Goal: Information Seeking & Learning: Stay updated

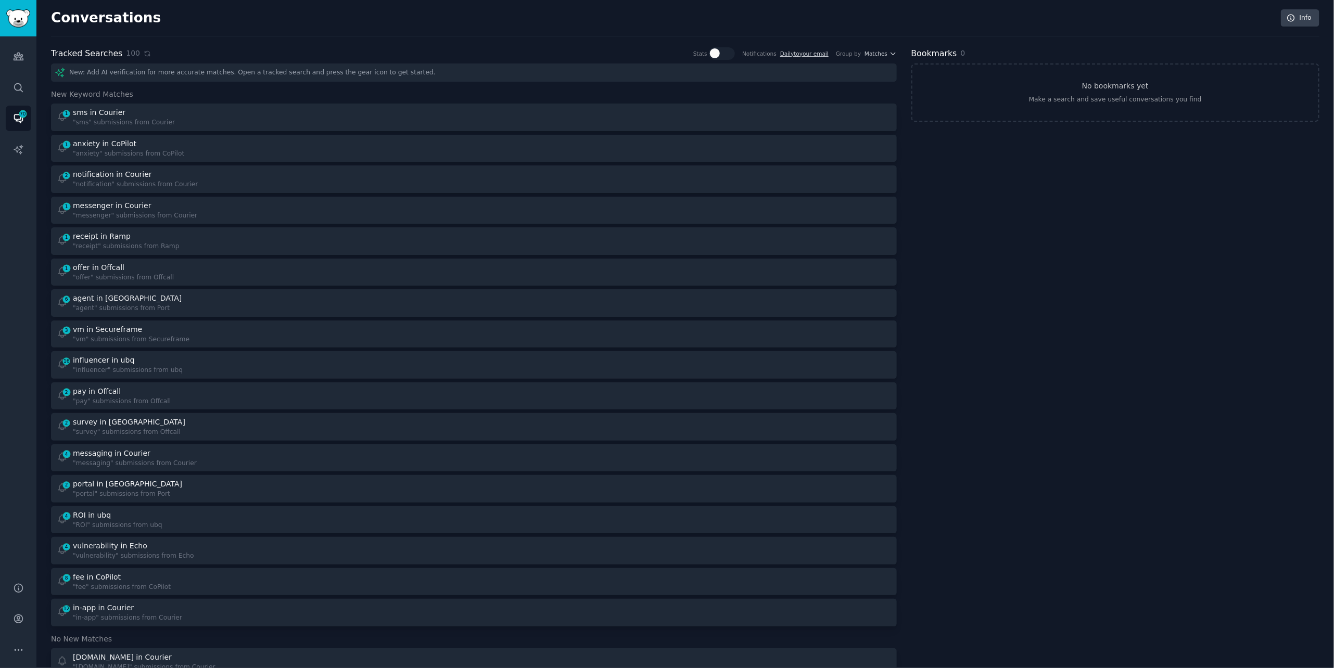
scroll to position [2, 0]
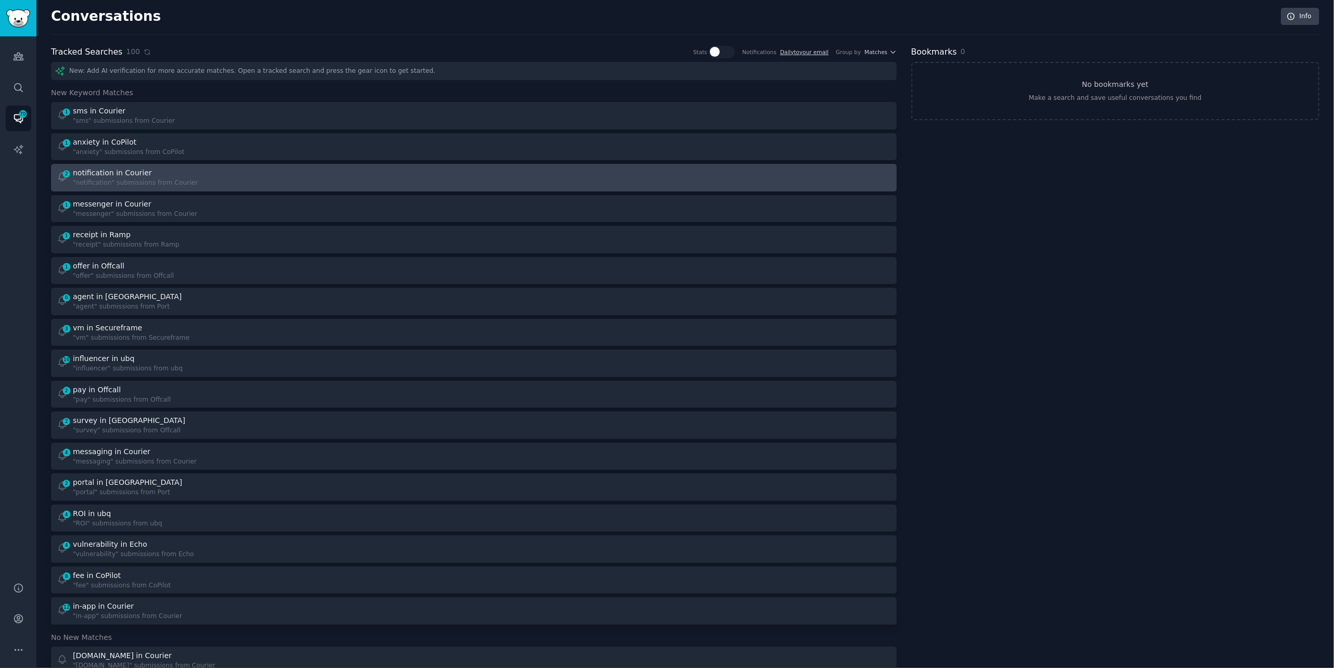
click at [157, 166] on link "2 notification in Courier "notification" submissions from Courier" at bounding box center [474, 178] width 846 height 28
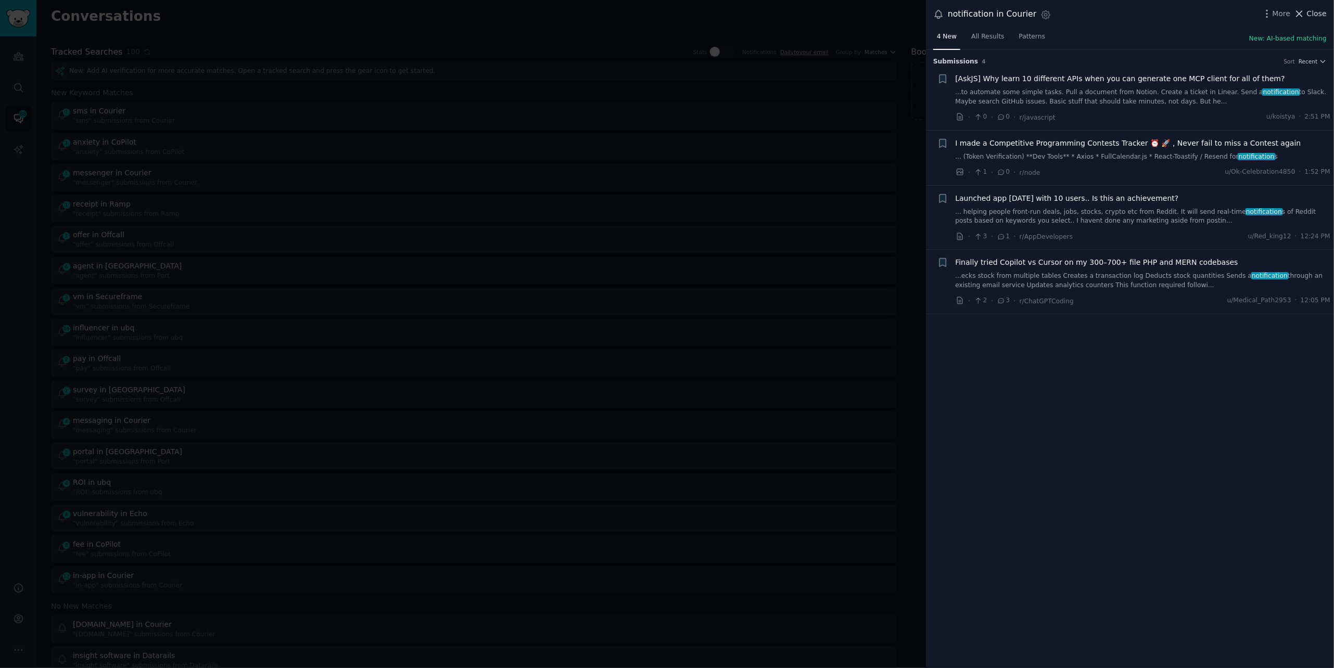
click at [1308, 8] on span "Close" at bounding box center [1317, 13] width 20 height 11
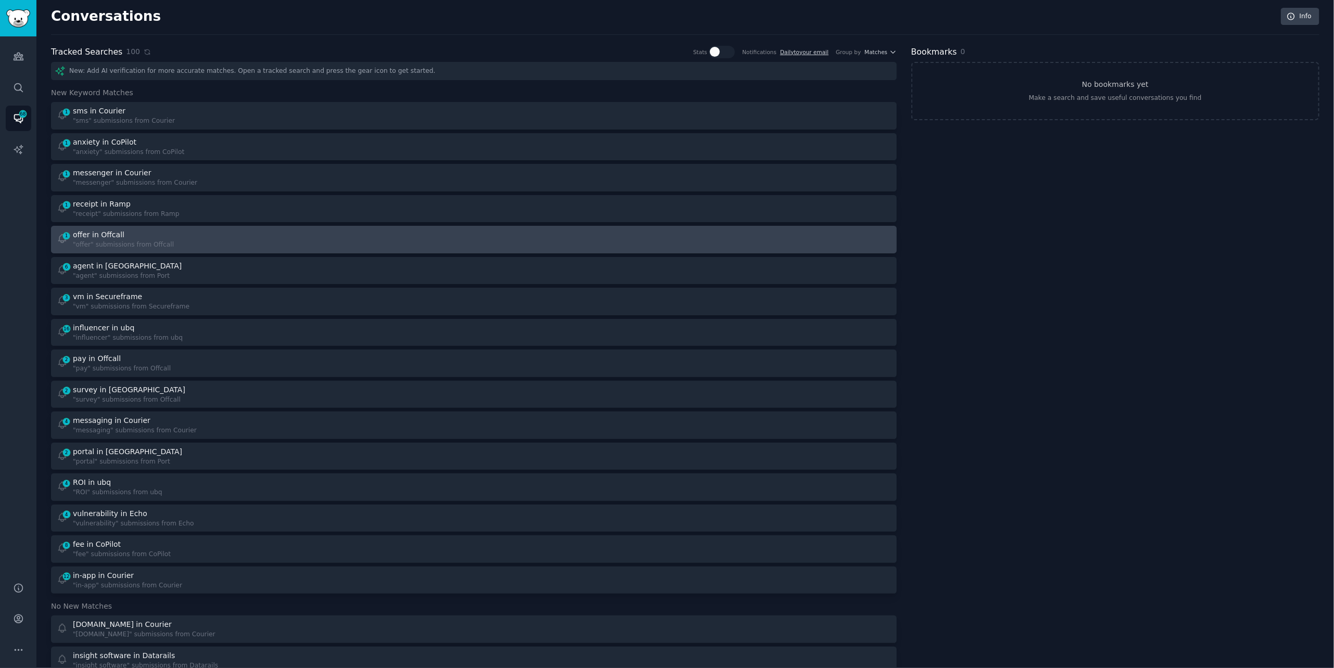
click at [250, 238] on div "1 offer in Offcall "offer" submissions from Offcall" at bounding box center [262, 240] width 410 height 20
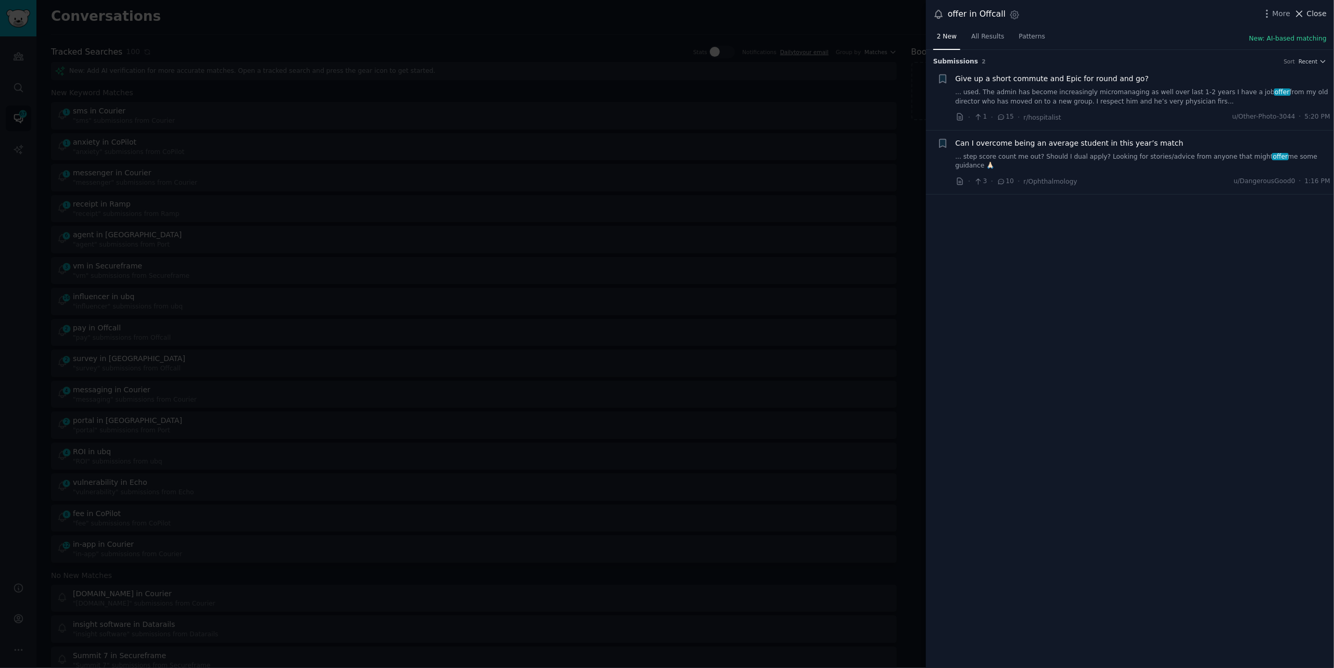
click at [1313, 11] on span "Close" at bounding box center [1317, 13] width 20 height 11
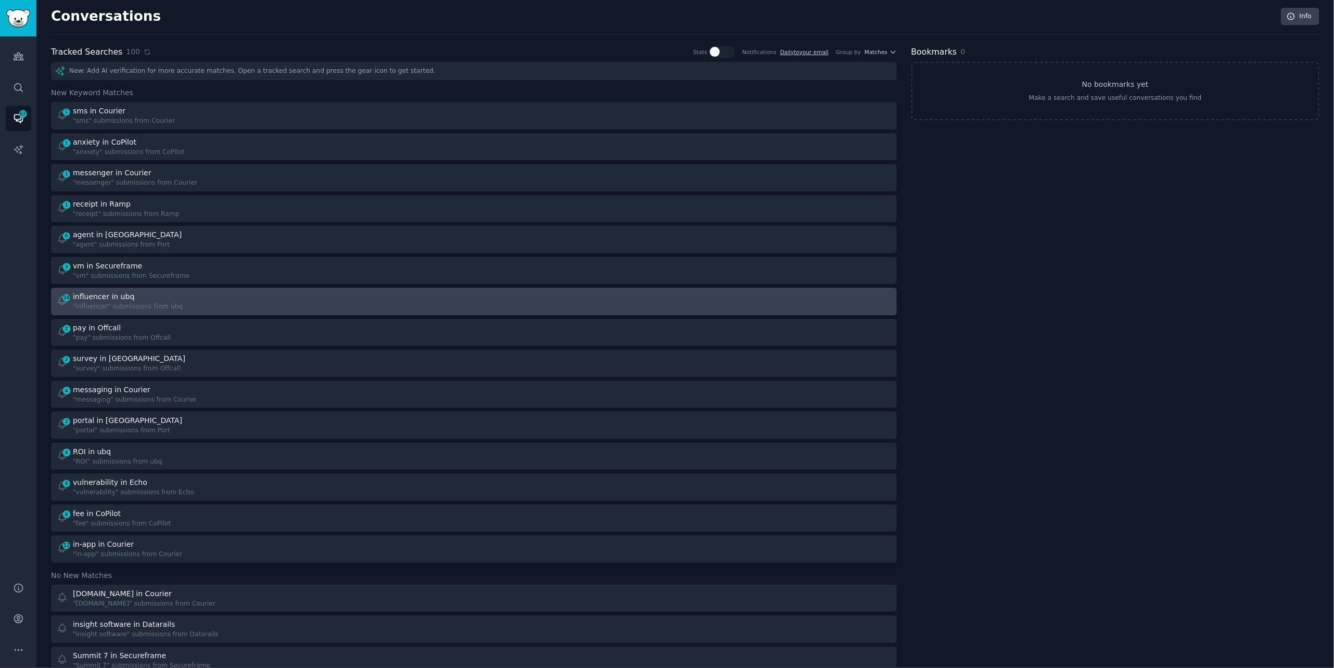
click at [159, 305] on div ""influencer" submissions from ubq" at bounding box center [128, 306] width 110 height 9
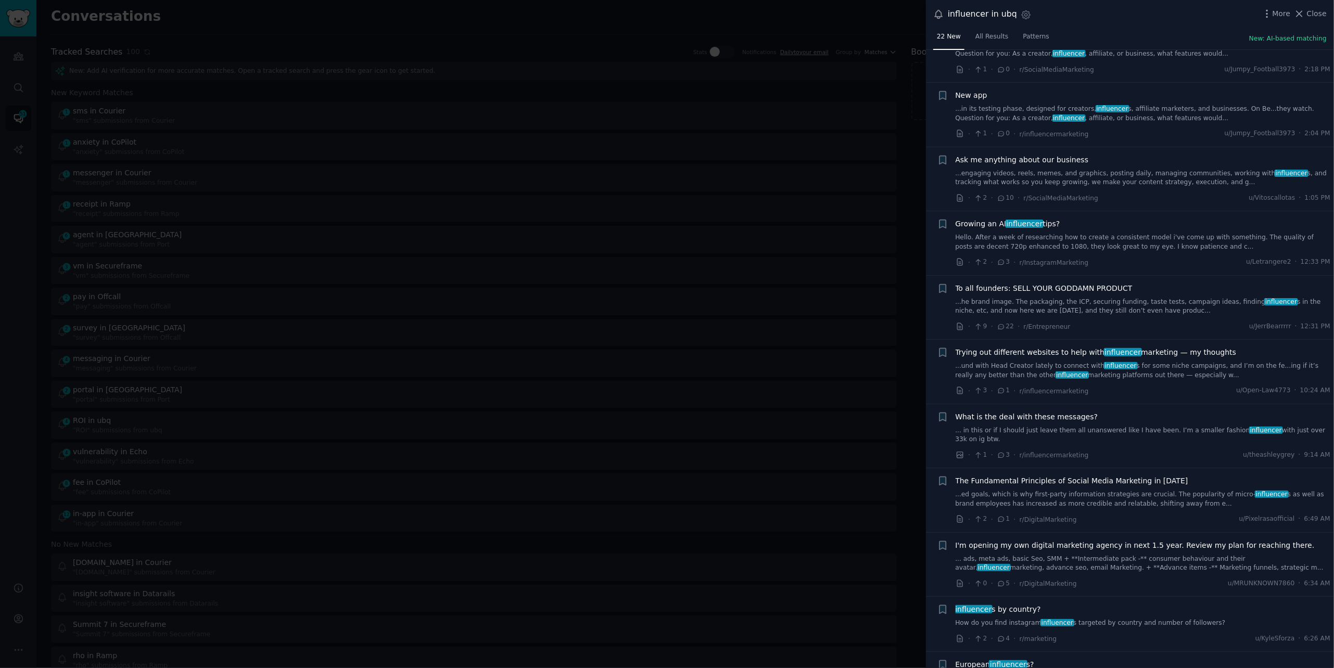
scroll to position [236, 0]
click at [1005, 359] on link "...und with Head Creator lately to connect with influencer s for some niche cam…" at bounding box center [1143, 368] width 375 height 18
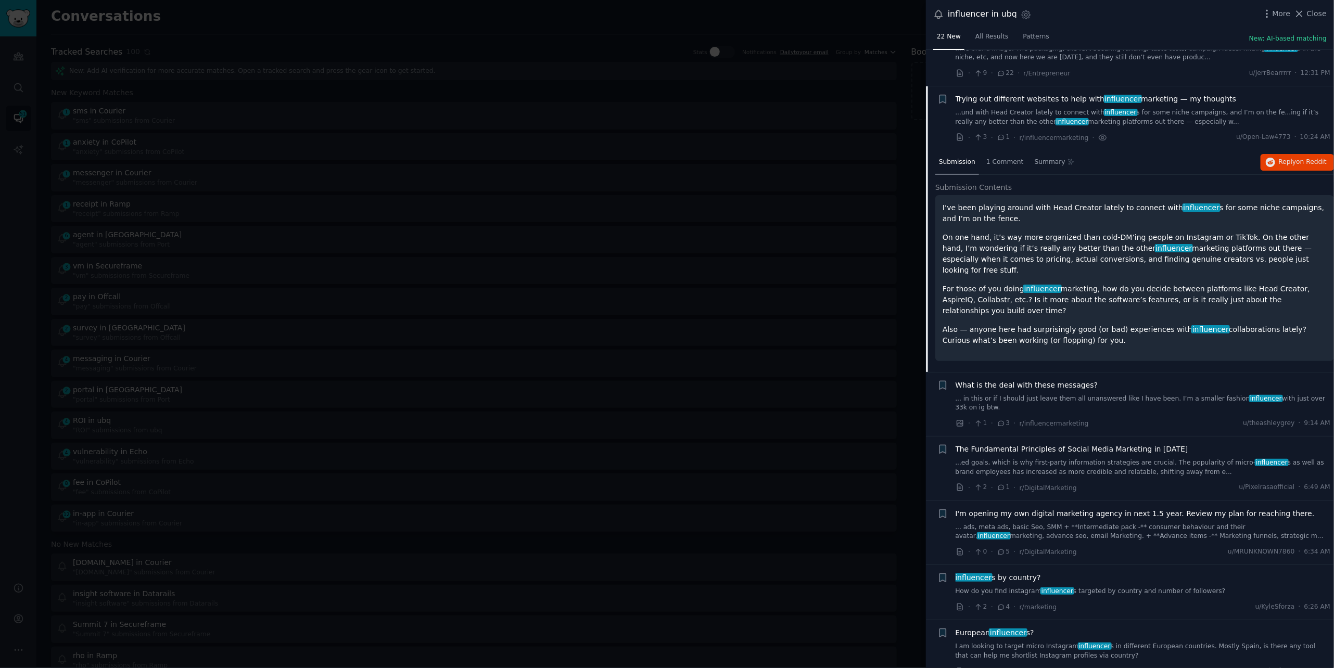
scroll to position [511, 0]
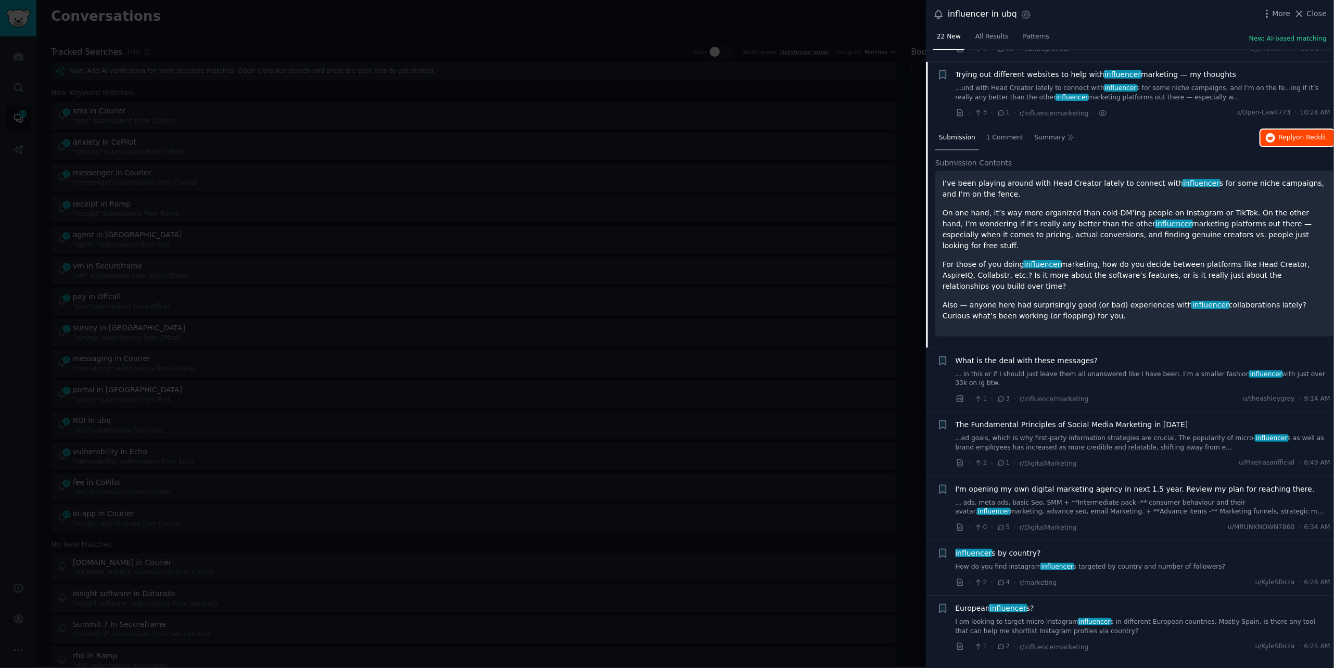
click at [1309, 134] on span "on Reddit" at bounding box center [1312, 137] width 30 height 7
click at [183, 26] on div at bounding box center [667, 334] width 1334 height 668
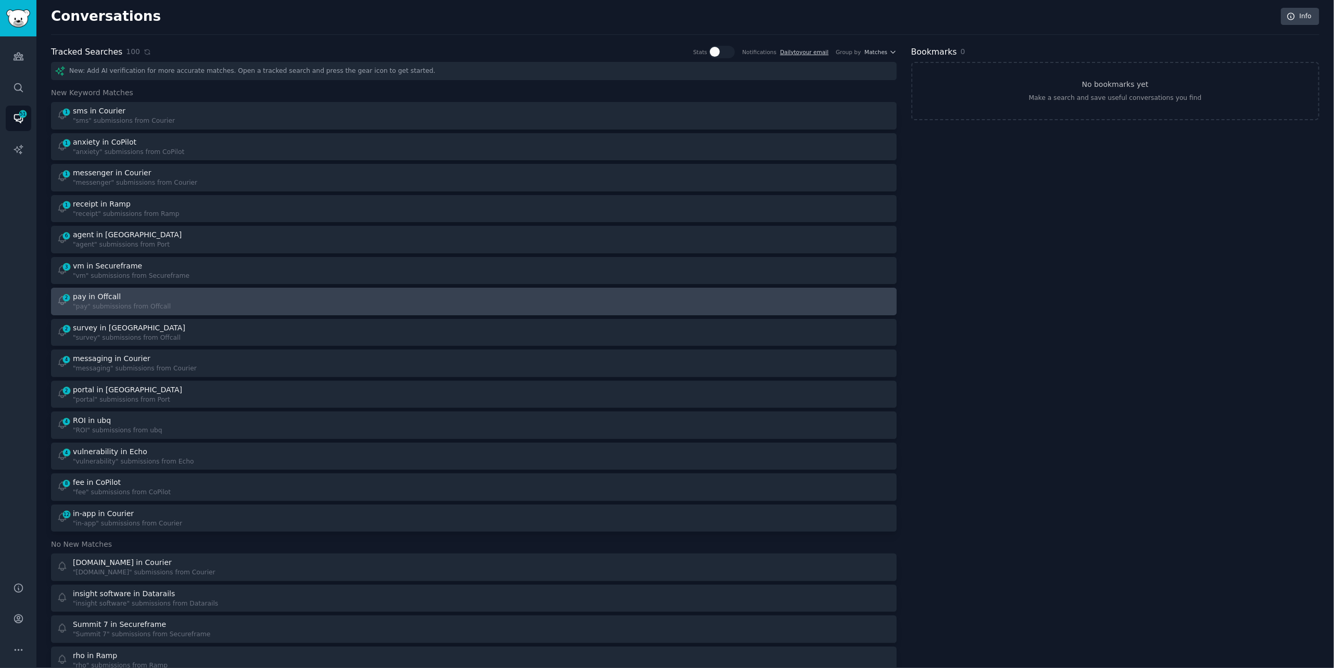
click at [118, 307] on div ""pay" submissions from Offcall" at bounding box center [122, 306] width 98 height 9
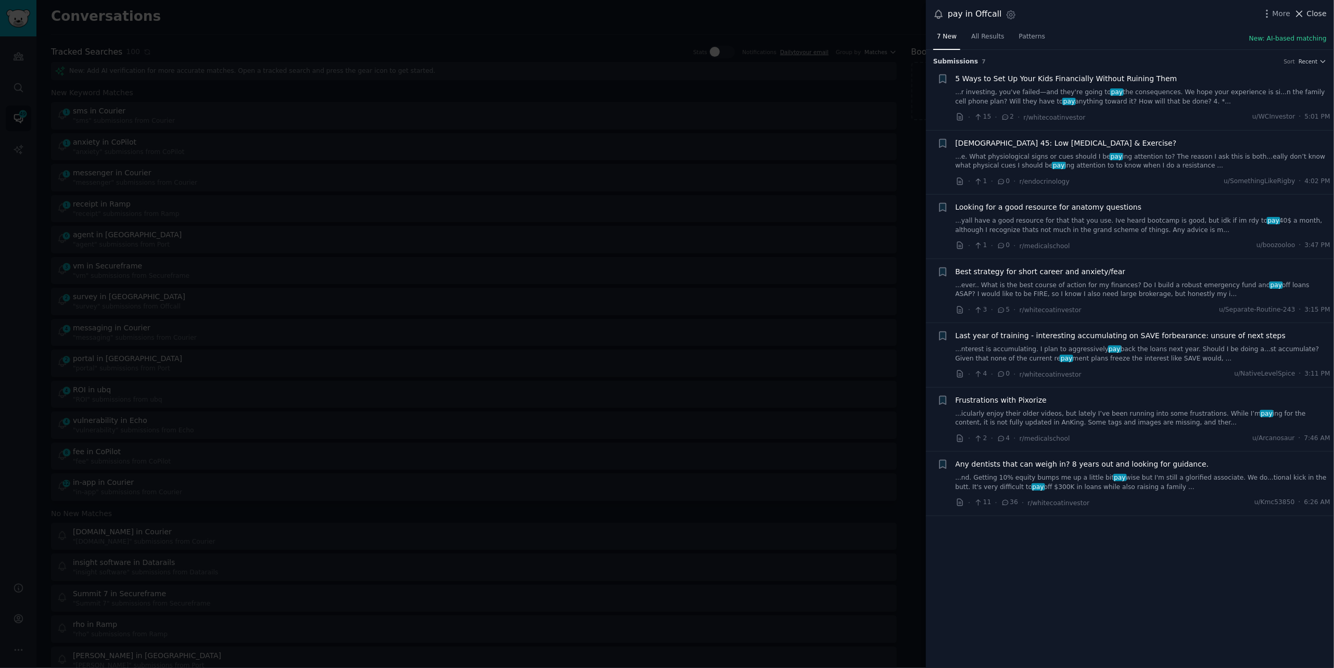
click at [1311, 15] on span "Close" at bounding box center [1317, 13] width 20 height 11
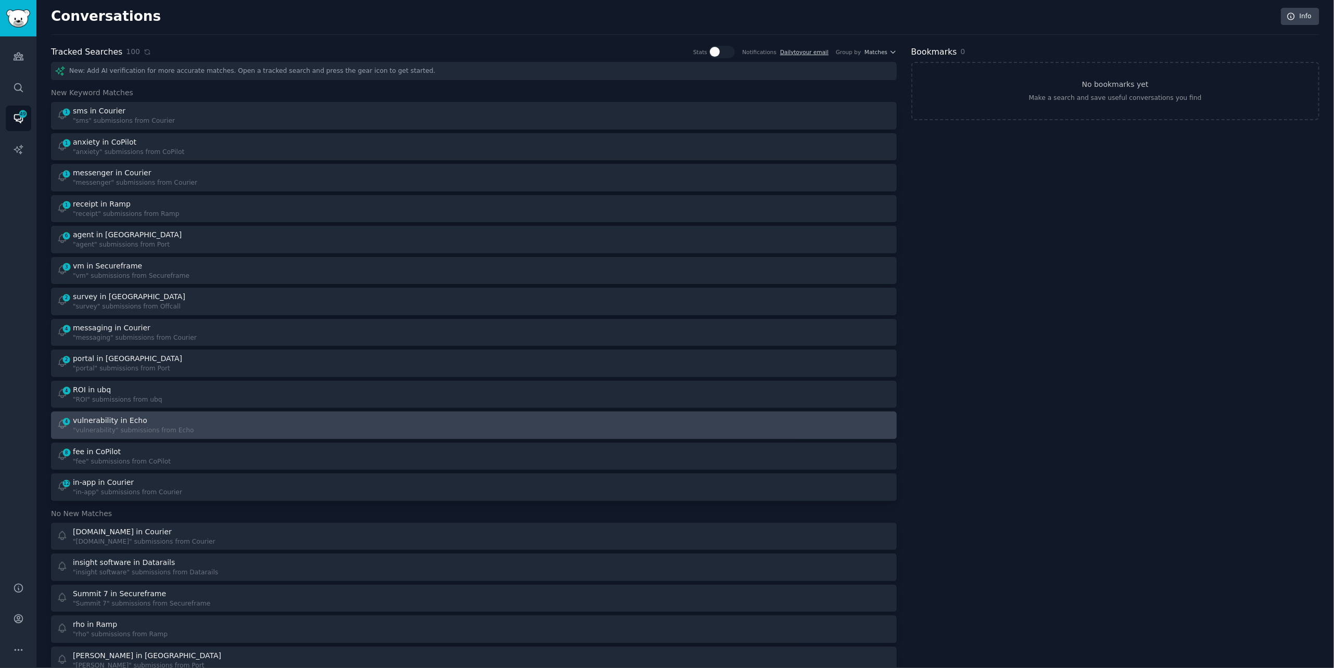
click at [141, 427] on div ""vulnerability" submissions from Echo" at bounding box center [133, 430] width 121 height 9
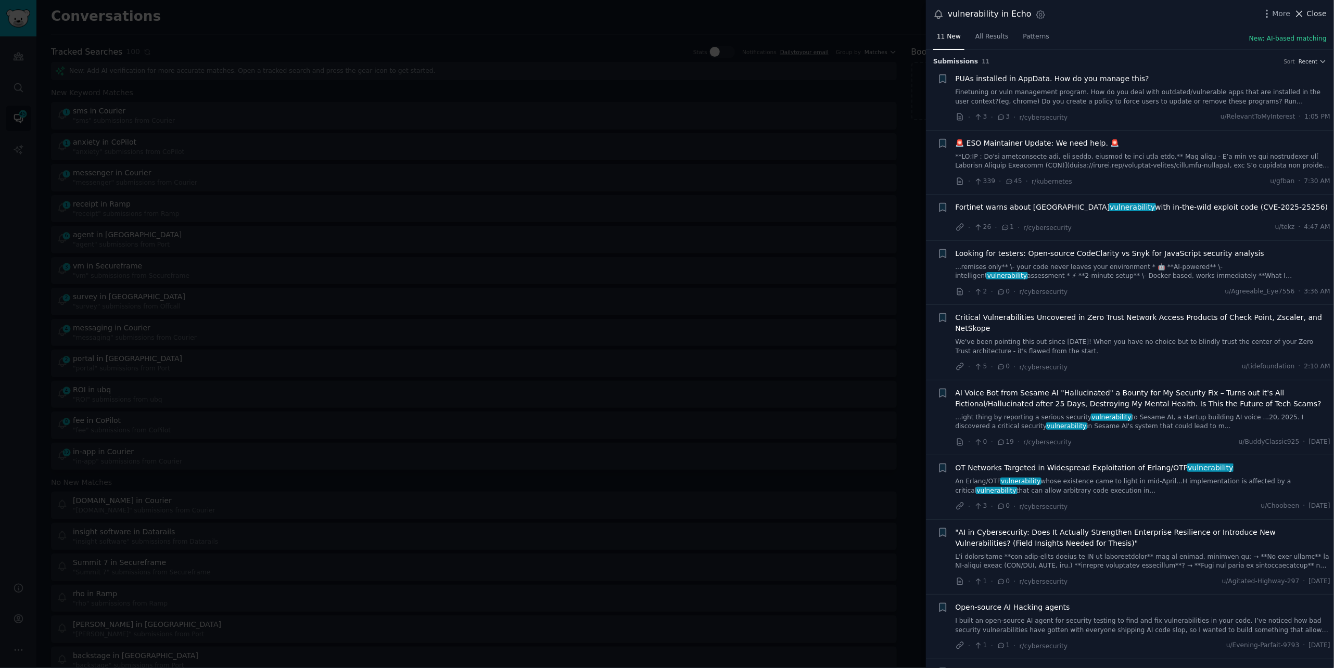
click at [1318, 14] on span "Close" at bounding box center [1317, 13] width 20 height 11
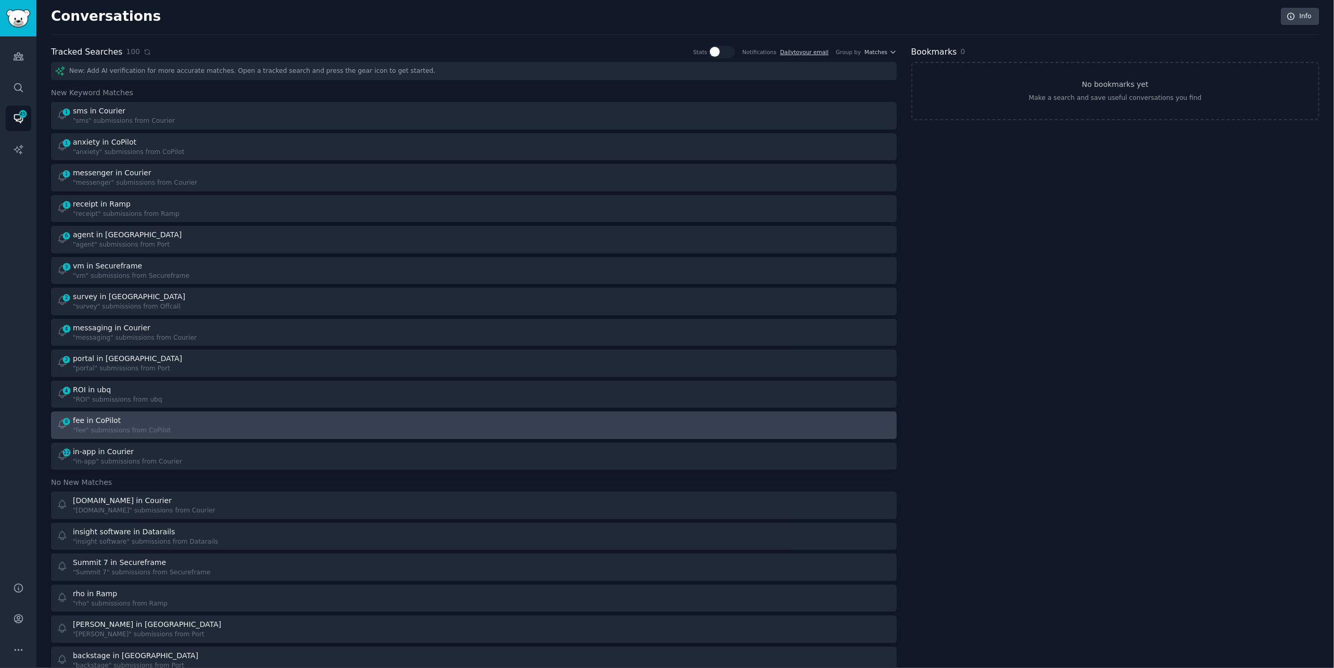
click at [82, 420] on div "fee in CoPilot" at bounding box center [97, 420] width 48 height 11
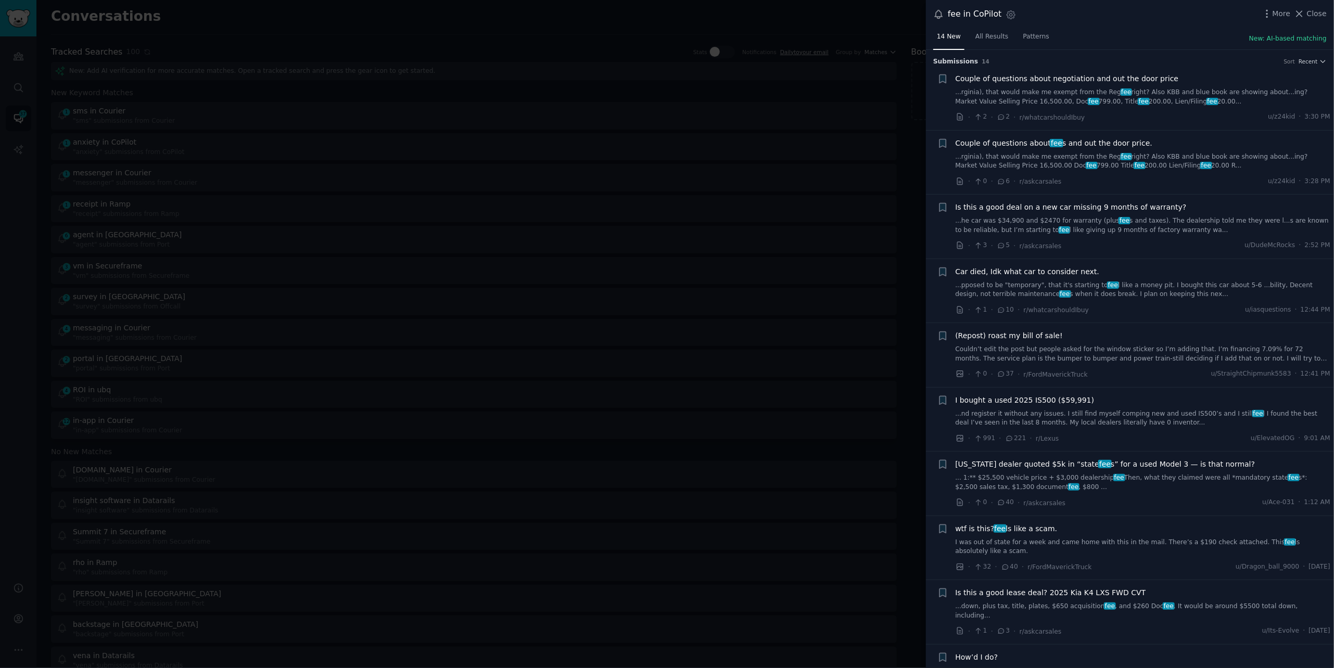
click at [1075, 93] on link "...rginia), that would make me exempt from the Reg fee right? Also KBB and blue…" at bounding box center [1143, 97] width 375 height 18
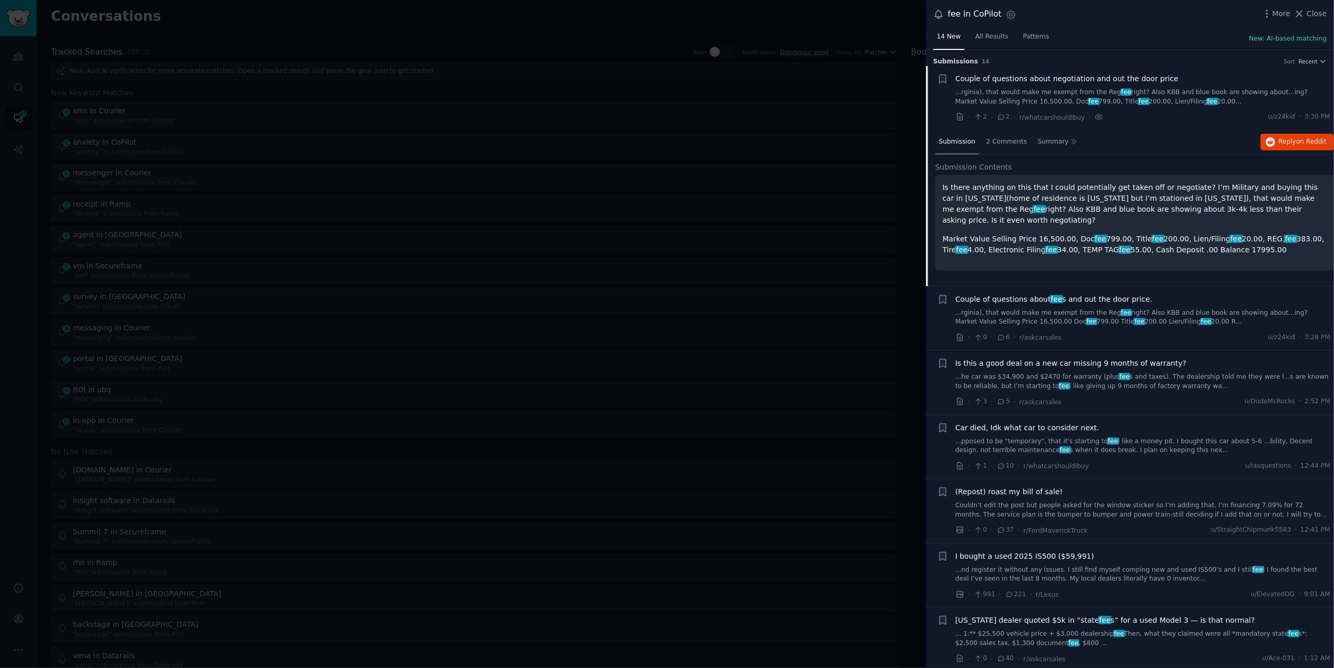
scroll to position [16, 0]
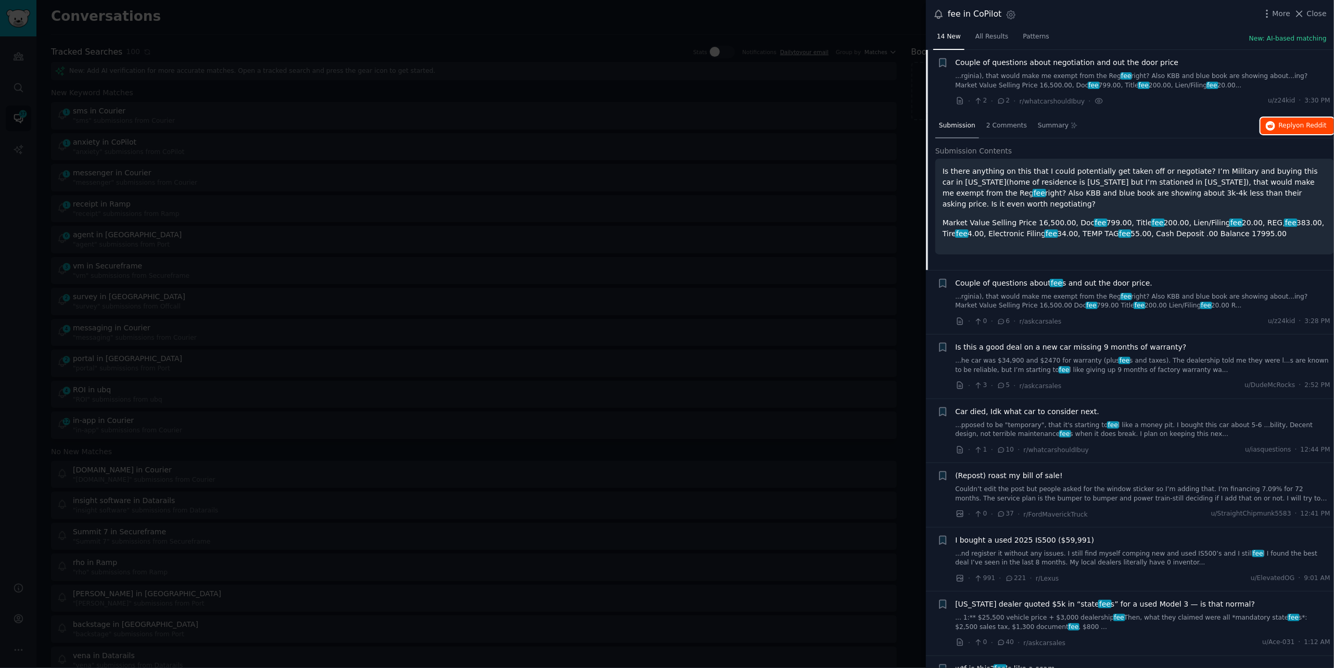
click at [1285, 123] on span "Reply on Reddit" at bounding box center [1303, 125] width 48 height 9
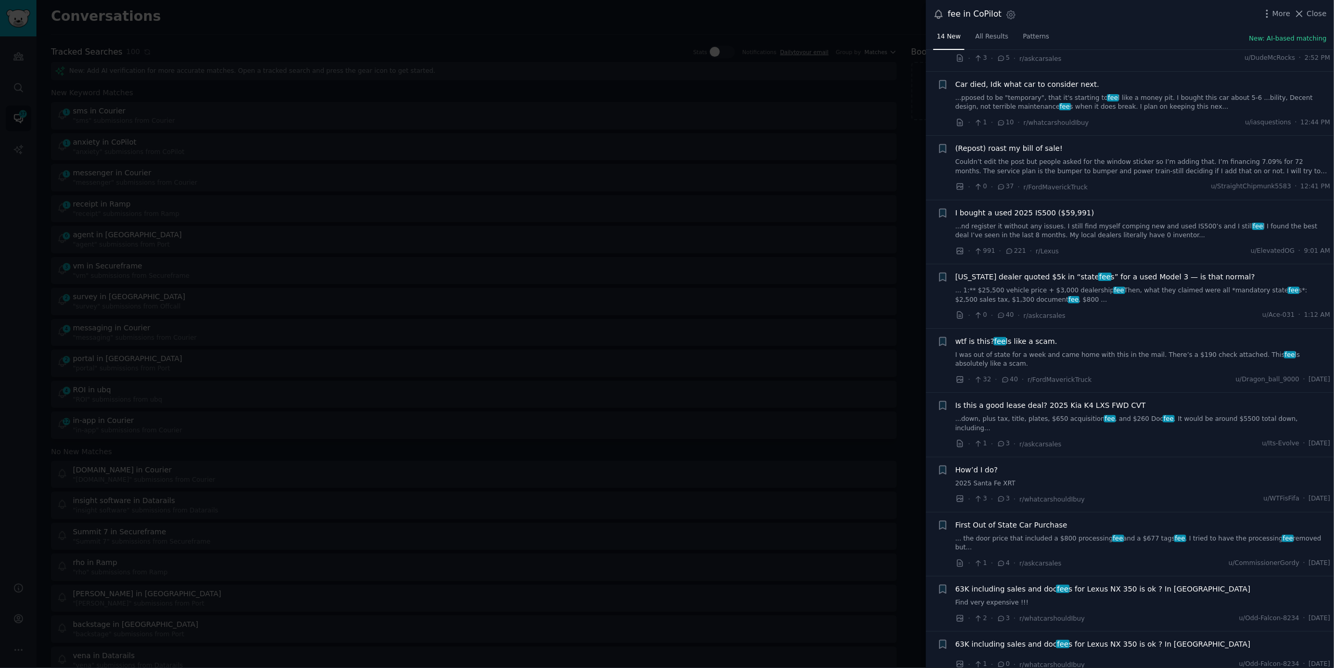
scroll to position [396, 0]
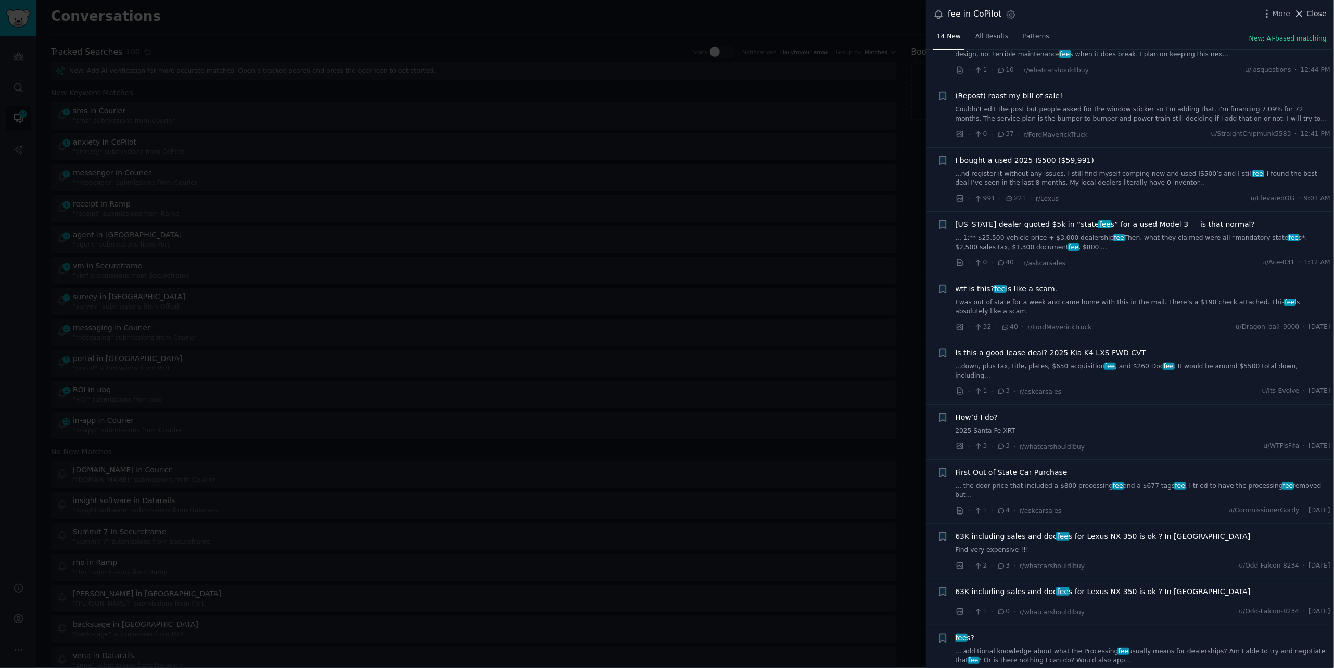
click at [1308, 12] on span "Close" at bounding box center [1317, 13] width 20 height 11
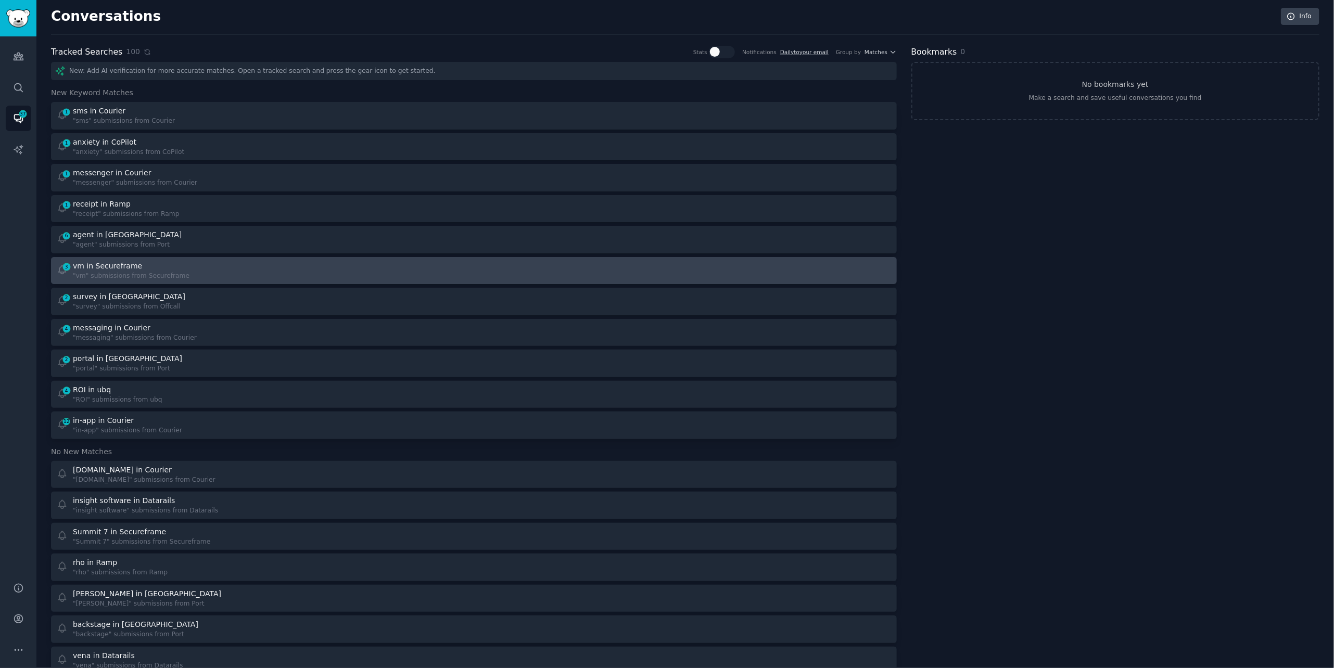
click at [330, 274] on div "3 vm in Secureframe "vm" submissions from Secureframe" at bounding box center [262, 271] width 410 height 20
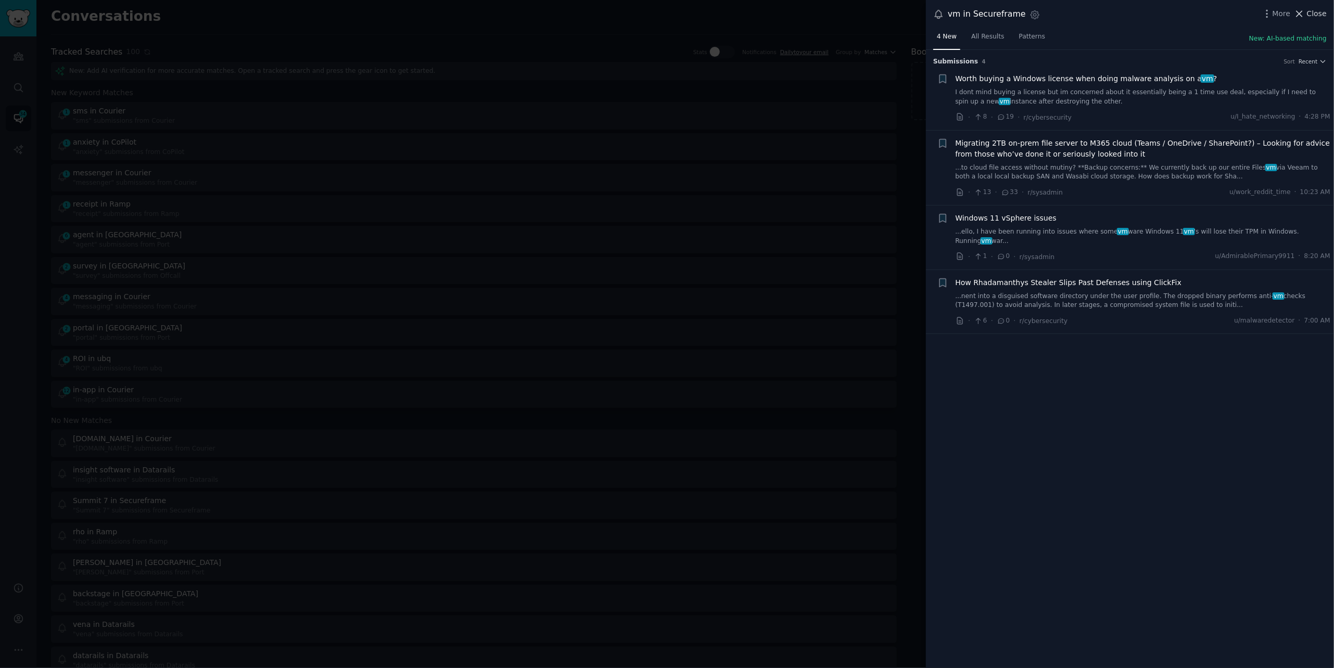
click at [1310, 14] on span "Close" at bounding box center [1317, 13] width 20 height 11
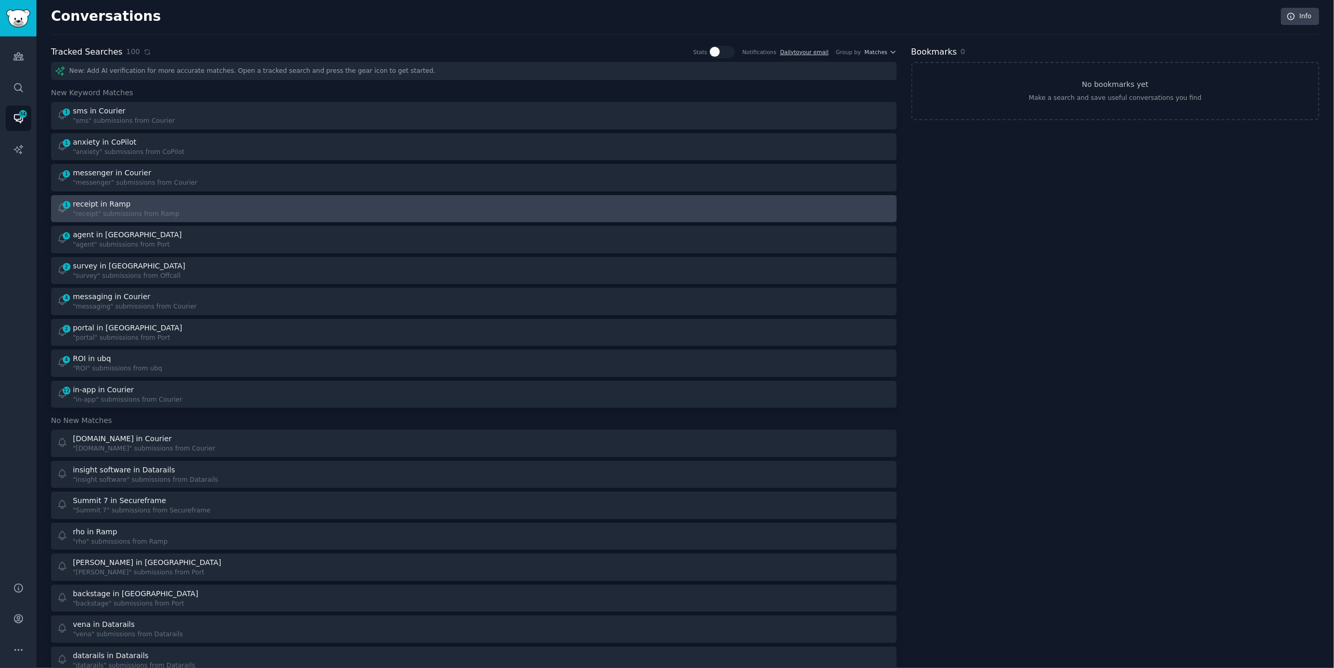
click at [215, 207] on div "1 receipt in Ramp "receipt" submissions from Ramp" at bounding box center [262, 209] width 410 height 20
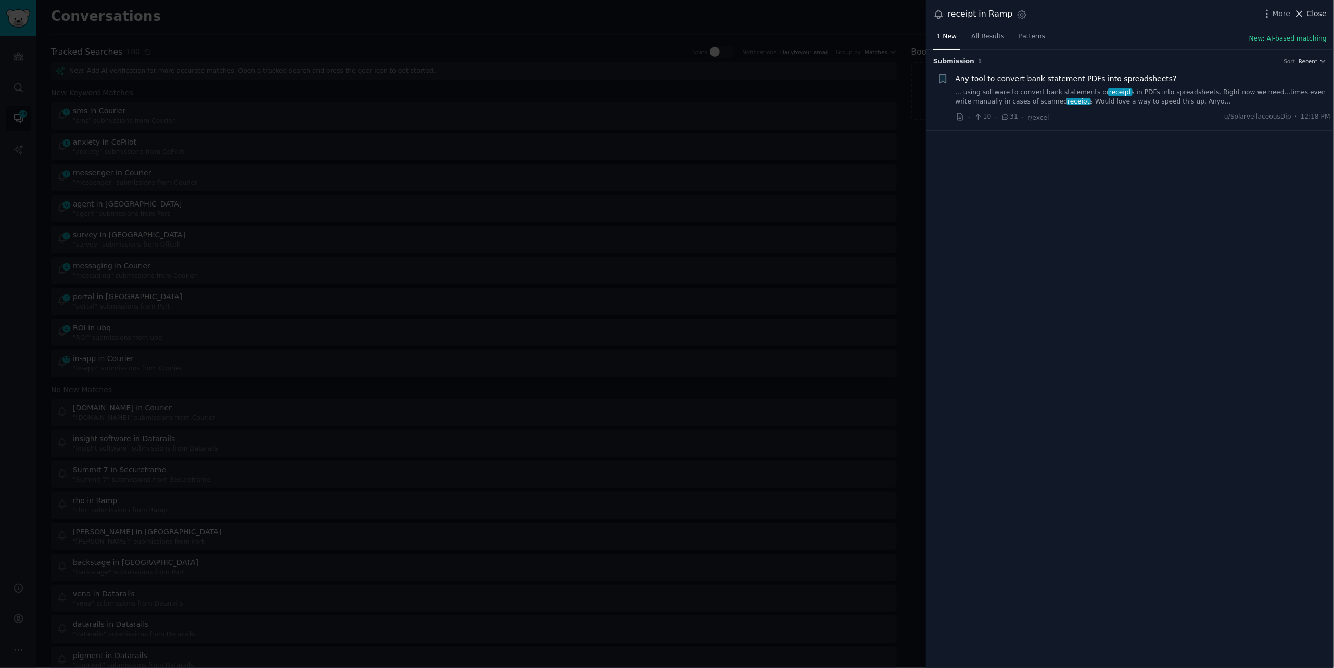
click at [1307, 14] on button "Close" at bounding box center [1310, 13] width 33 height 11
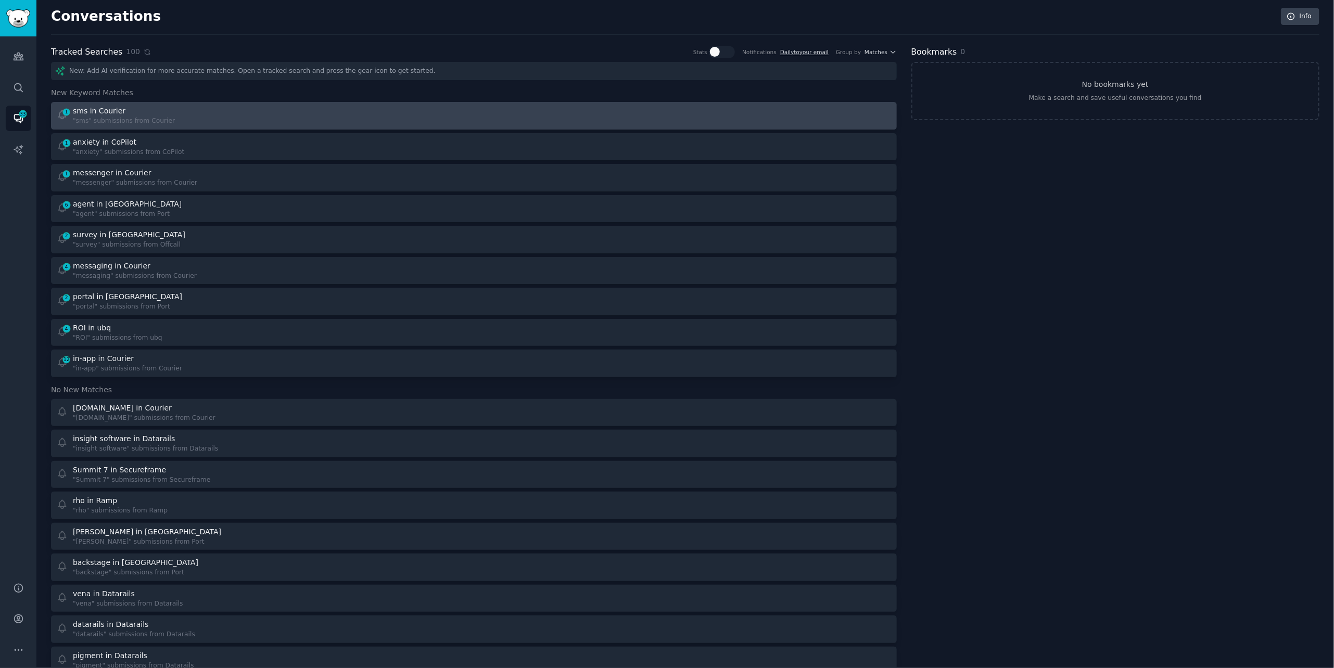
click at [213, 121] on div "1 sms in Courier "sms" submissions from Courier" at bounding box center [262, 116] width 410 height 20
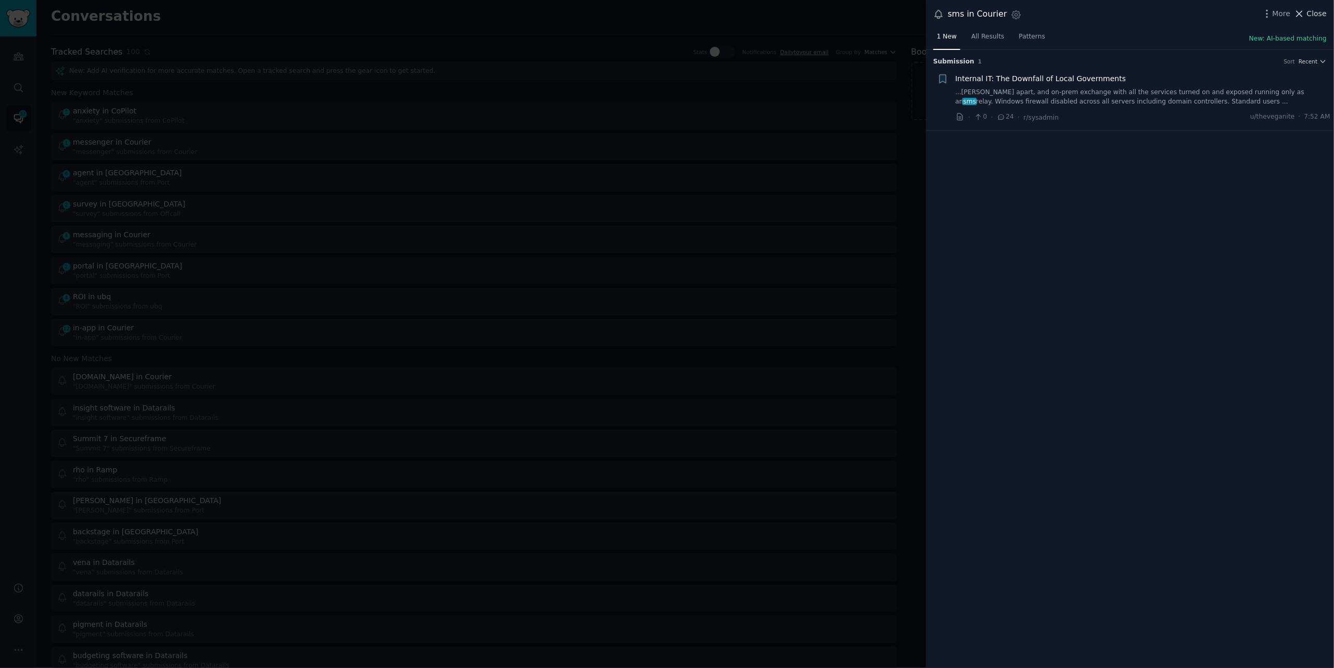
click at [1313, 15] on span "Close" at bounding box center [1317, 13] width 20 height 11
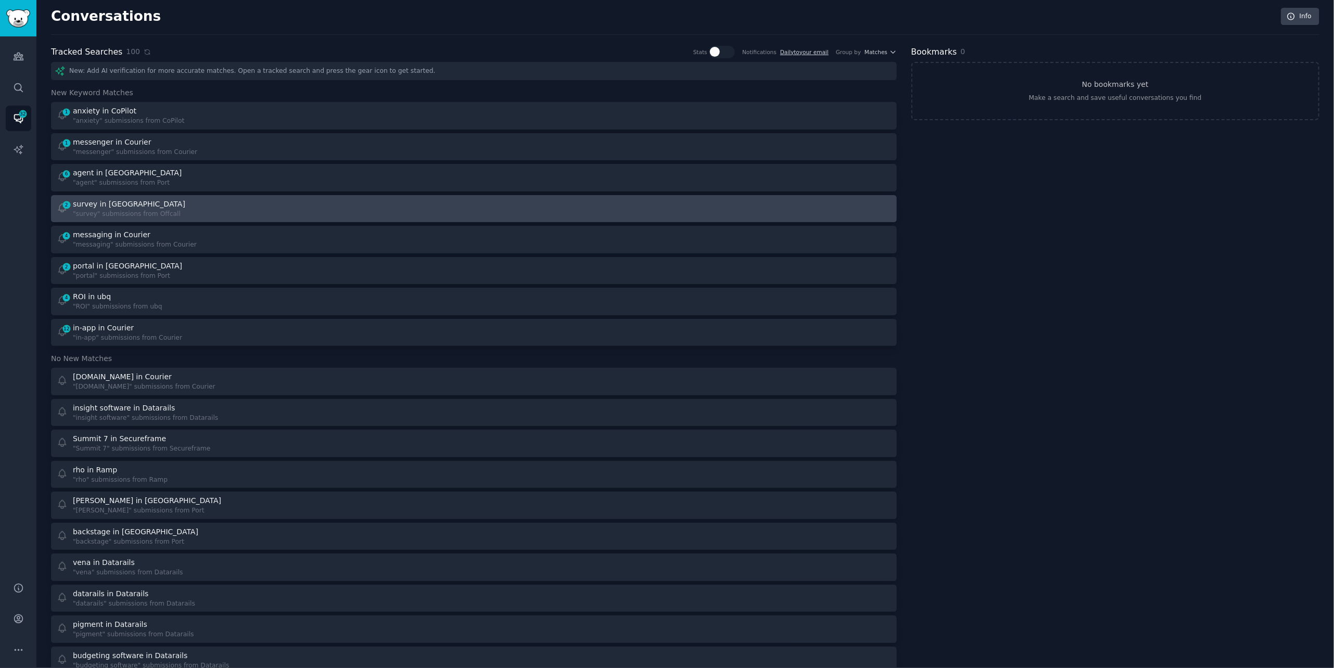
click at [298, 213] on div "2 survey in Offcall "survey" submissions from [GEOGRAPHIC_DATA]" at bounding box center [262, 209] width 410 height 20
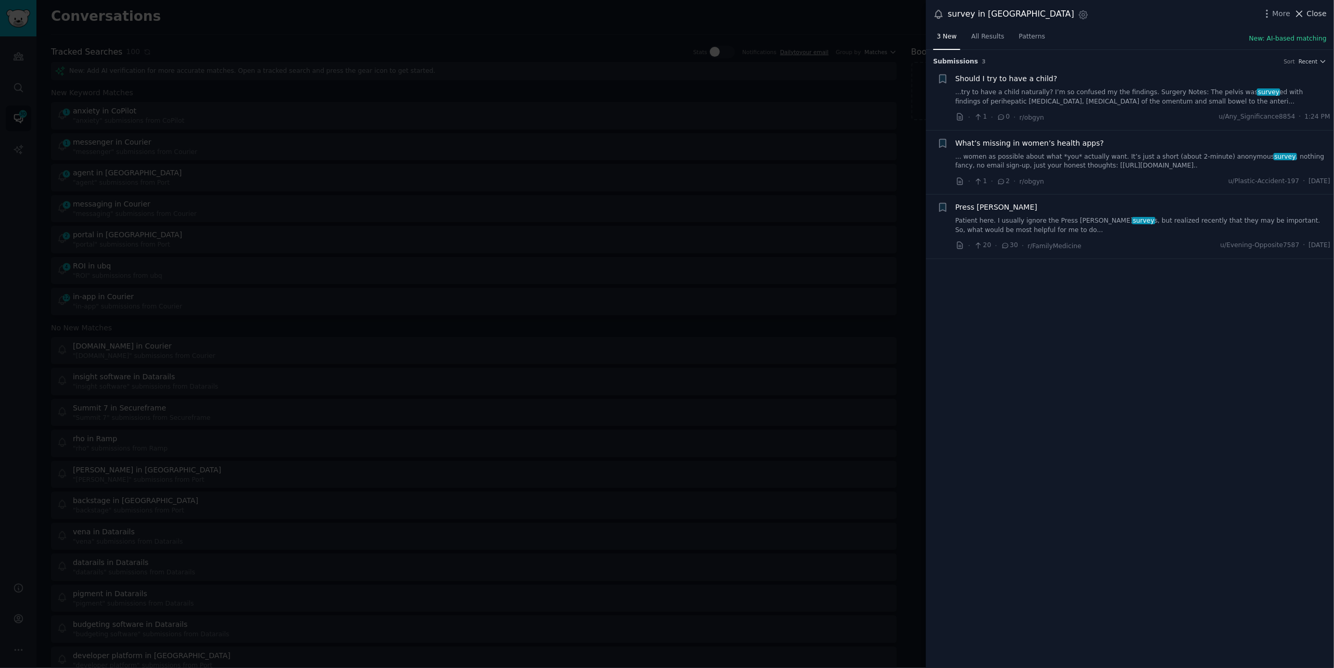
click at [1314, 15] on span "Close" at bounding box center [1317, 13] width 20 height 11
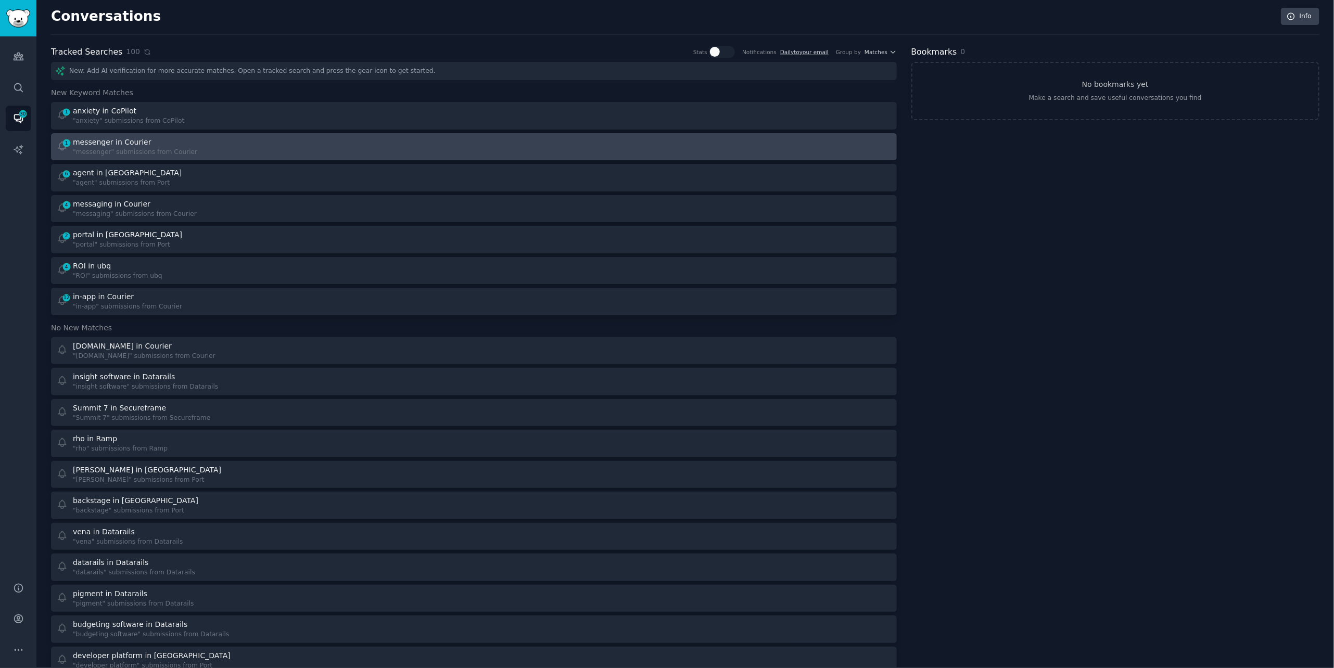
click at [242, 149] on div "1 messenger in Courier "messenger" submissions from Courier" at bounding box center [262, 147] width 410 height 20
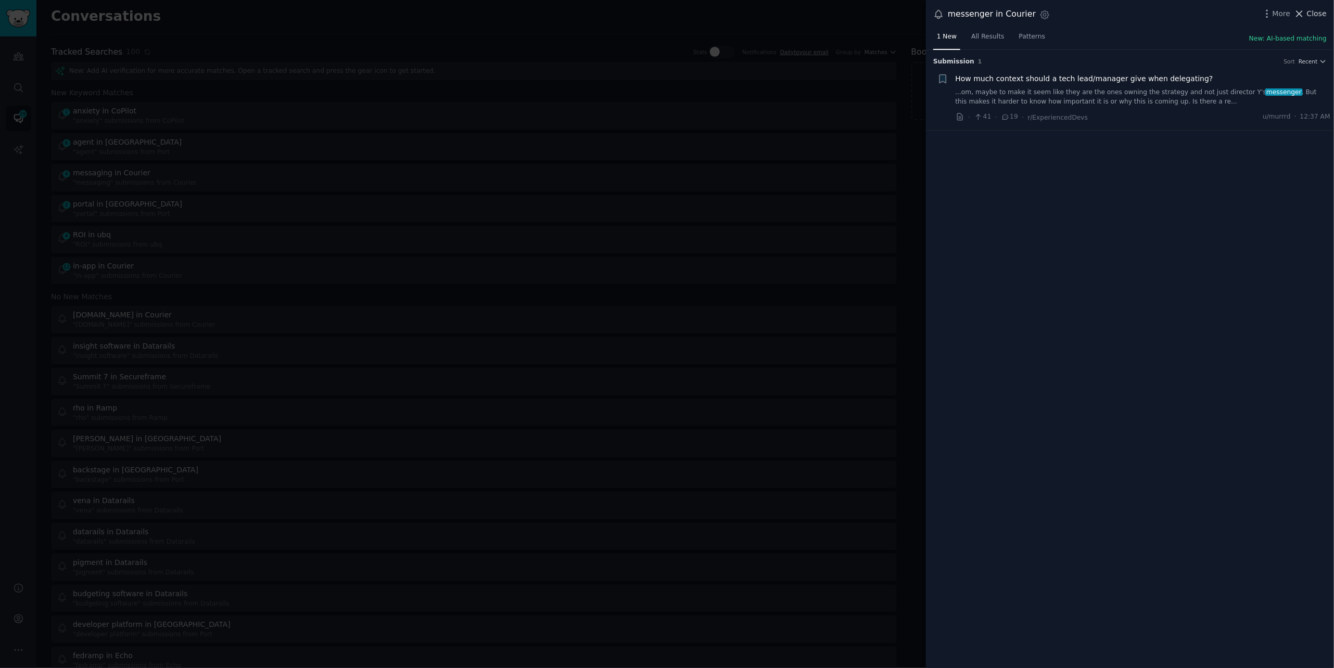
click at [1313, 16] on span "Close" at bounding box center [1317, 13] width 20 height 11
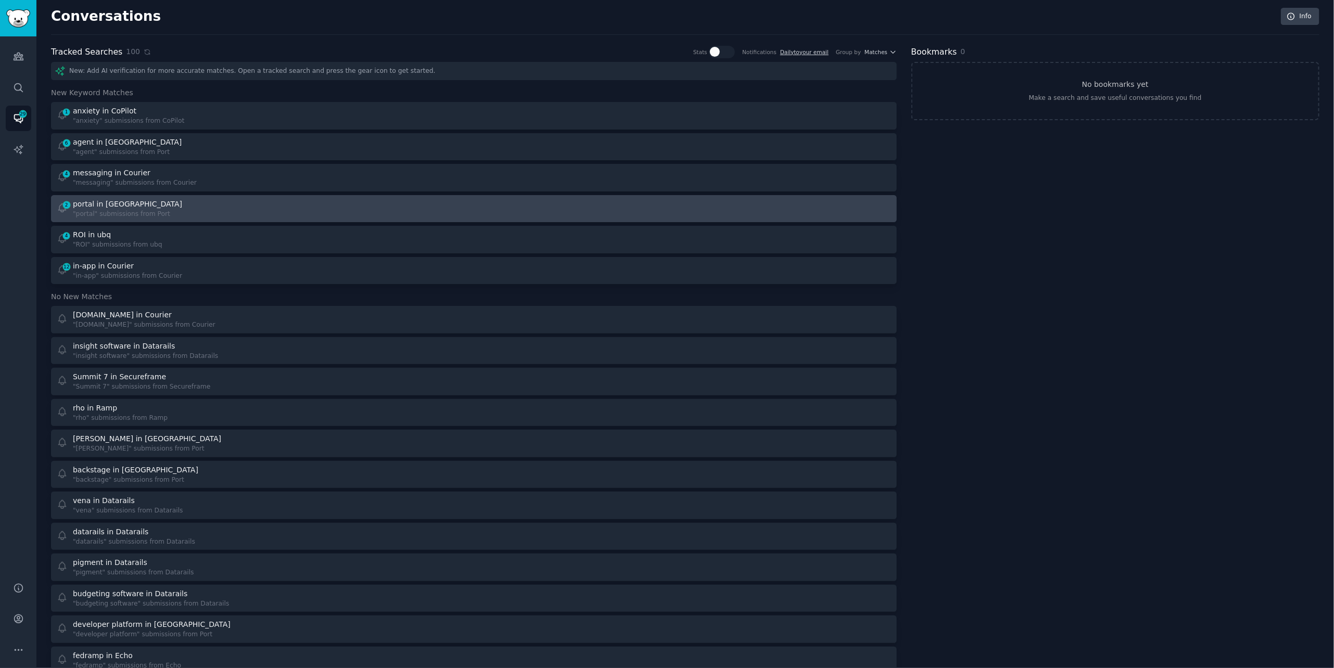
click at [106, 204] on div "portal in [GEOGRAPHIC_DATA]" at bounding box center [127, 204] width 109 height 11
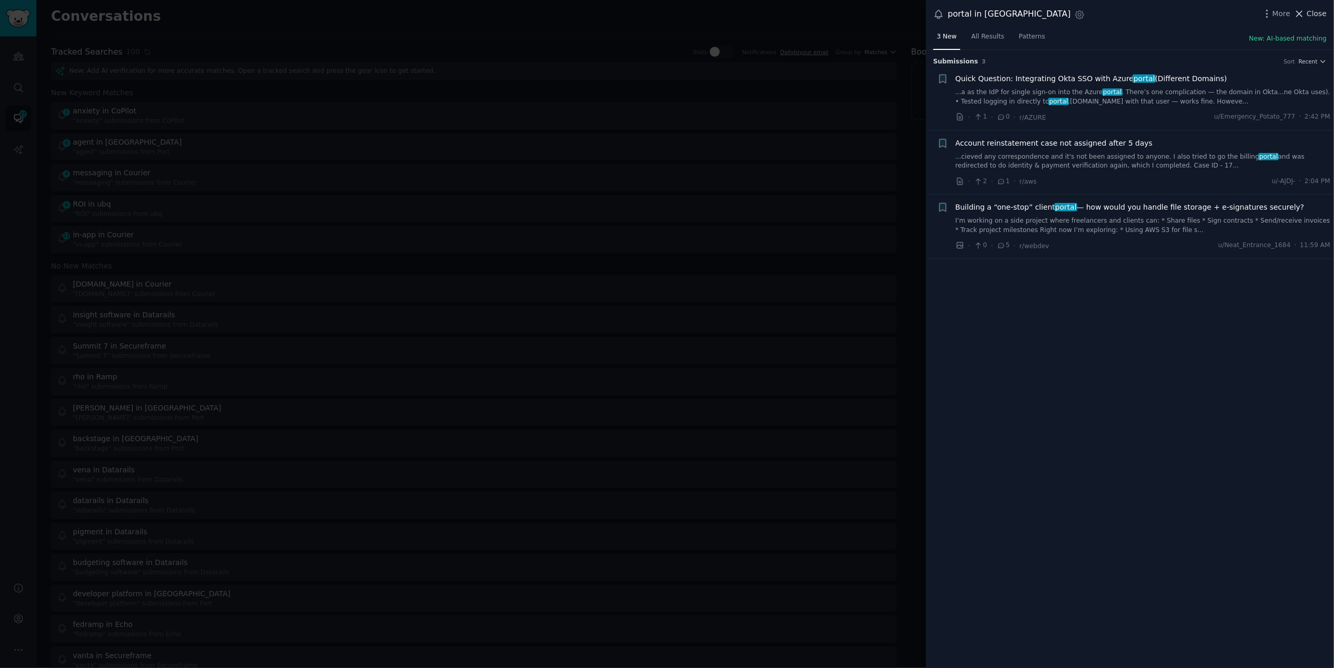
click at [1310, 16] on span "Close" at bounding box center [1317, 13] width 20 height 11
